Goal: Information Seeking & Learning: Learn about a topic

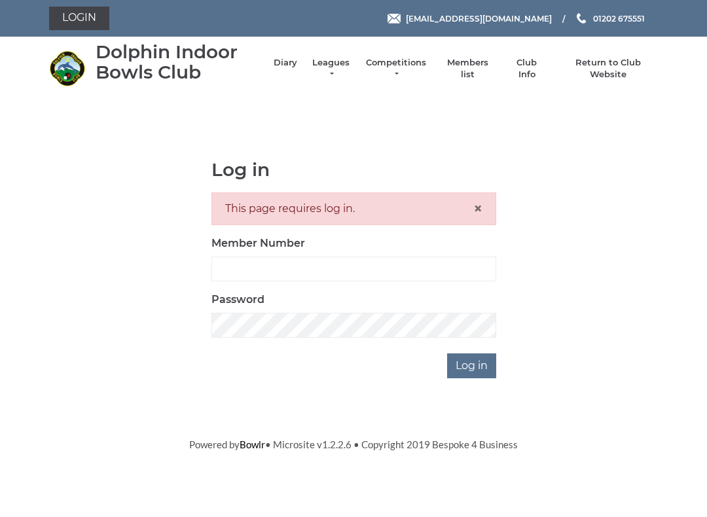
scroll to position [119, 0]
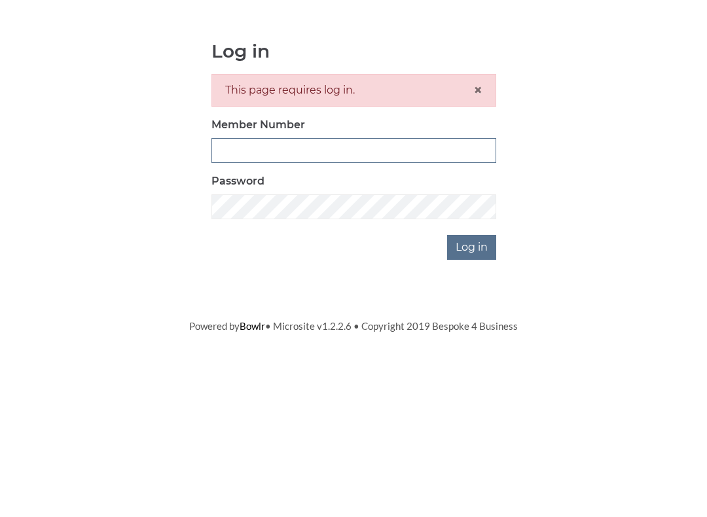
type input "3771"
click at [473, 354] on input "Log in" at bounding box center [471, 366] width 49 height 25
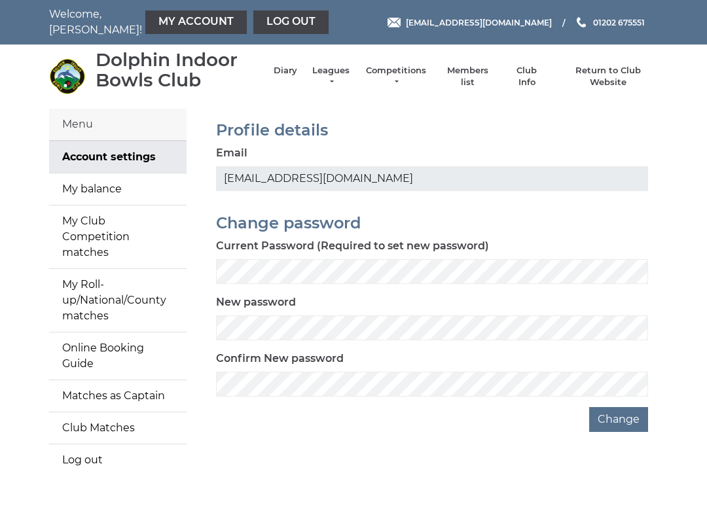
click at [470, 362] on div "Confirm New password" at bounding box center [432, 374] width 432 height 46
click at [350, 76] on link "Leagues" at bounding box center [330, 77] width 41 height 24
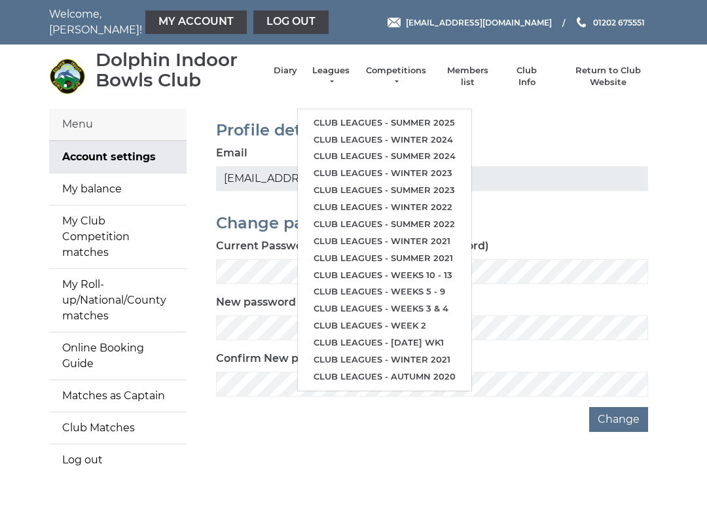
click at [451, 115] on link "Club leagues - Summer 2025" at bounding box center [385, 123] width 174 height 17
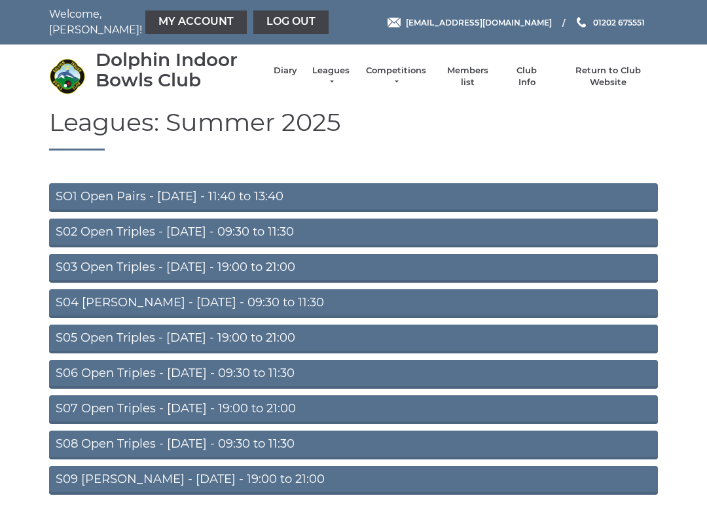
click at [379, 331] on link "S05 Open Triples - Wednesday - 19:00 to 21:00" at bounding box center [353, 339] width 609 height 29
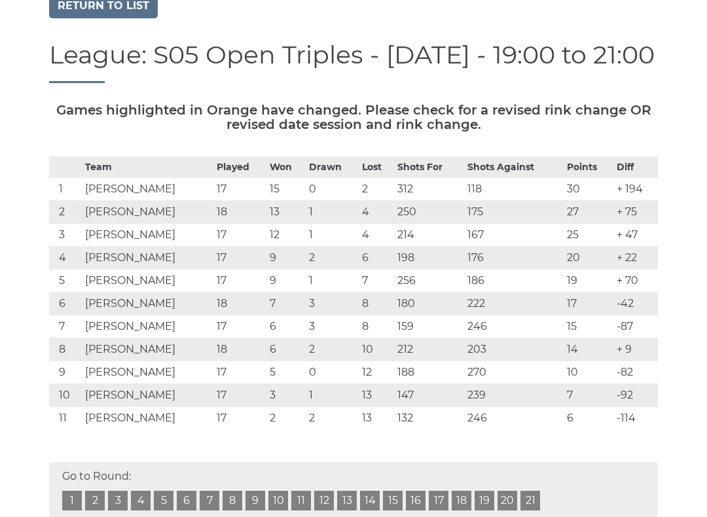
scroll to position [115, 0]
click at [126, 8] on link "Return to list" at bounding box center [103, 6] width 109 height 25
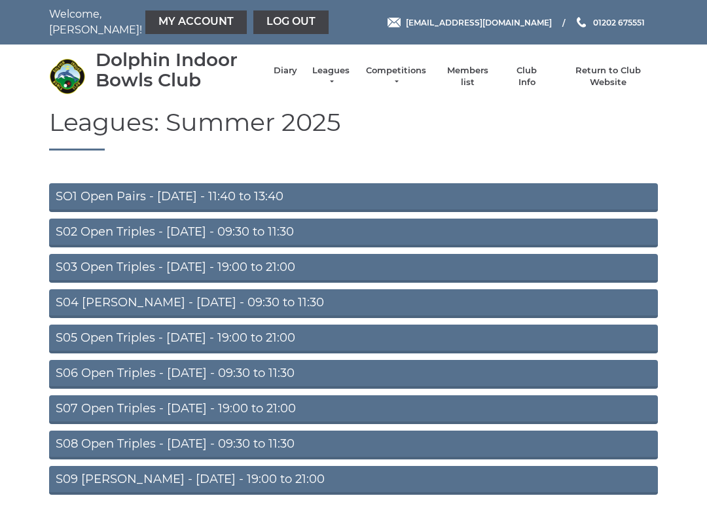
click at [291, 485] on link "S09 [PERSON_NAME] - [DATE] - 19:00 to 21:00" at bounding box center [353, 480] width 609 height 29
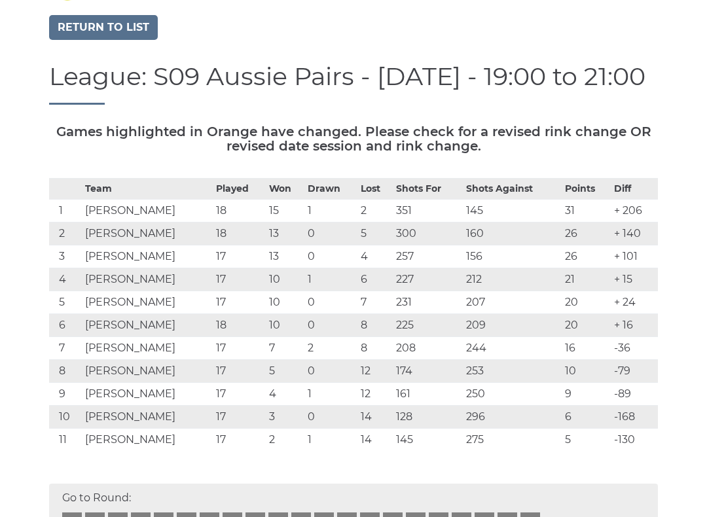
scroll to position [93, 0]
